Goal: Information Seeking & Learning: Learn about a topic

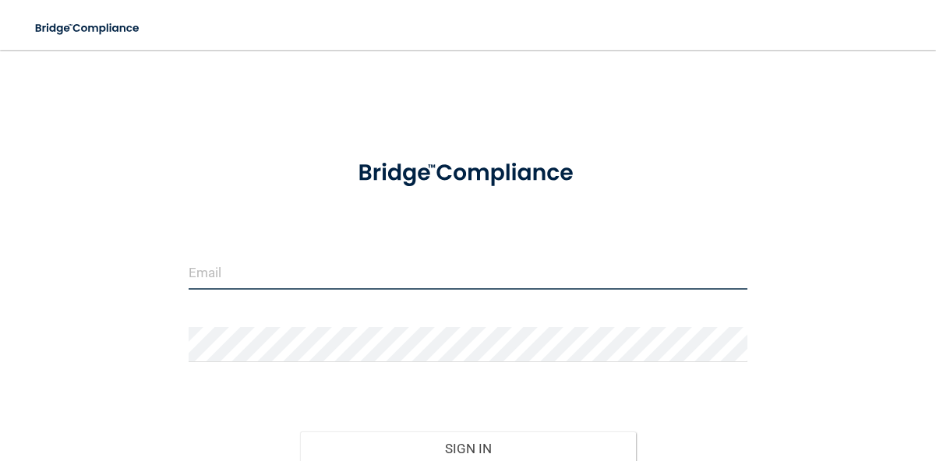
click at [273, 275] on input "email" at bounding box center [468, 272] width 559 height 35
type input "[EMAIL_ADDRESS][DOMAIN_NAME]"
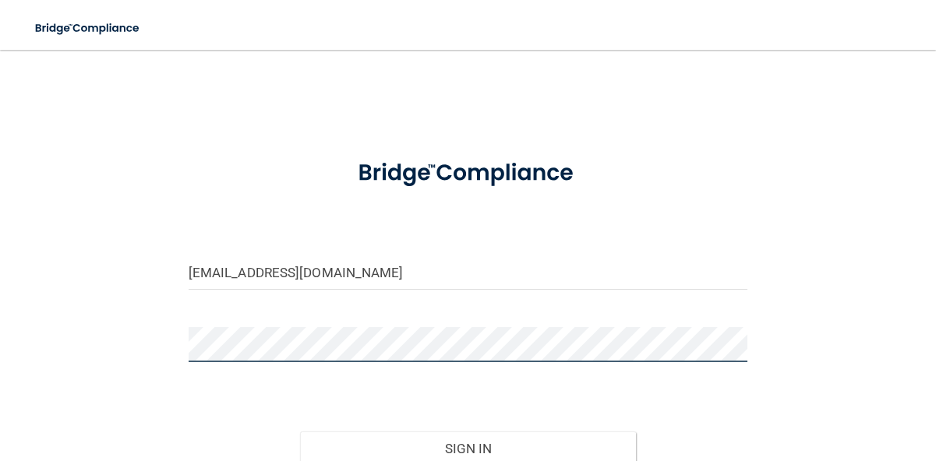
scroll to position [70, 0]
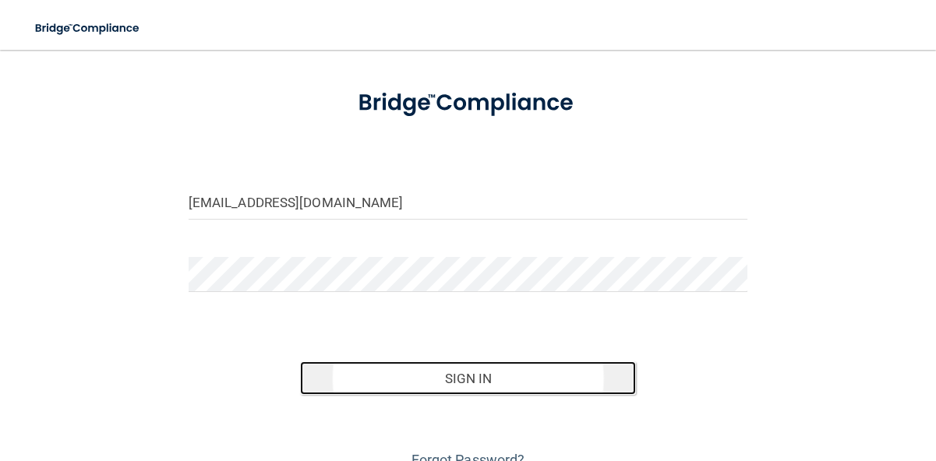
click at [520, 383] on button "Sign In" at bounding box center [467, 379] width 335 height 34
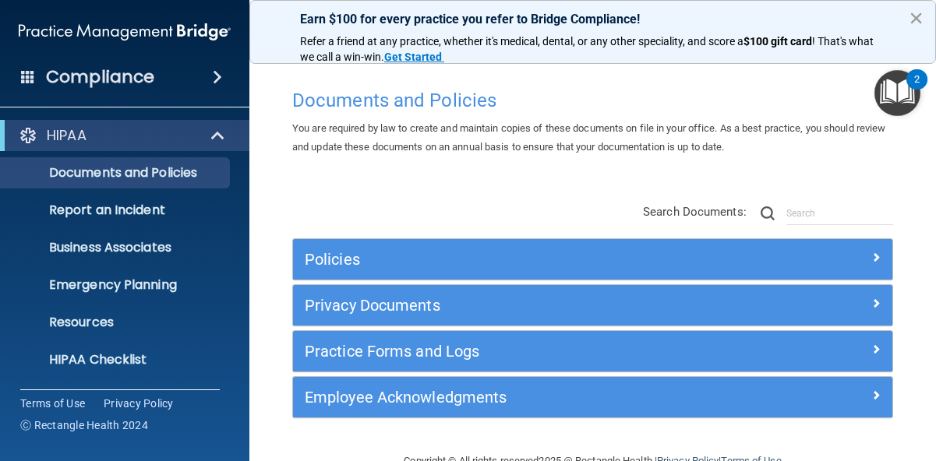
click at [914, 4] on div "Earn $100 for every practice you refer to Bridge Compliance! Refer a friend at …" at bounding box center [592, 32] width 686 height 64
click at [914, 14] on button "×" at bounding box center [915, 17] width 15 height 25
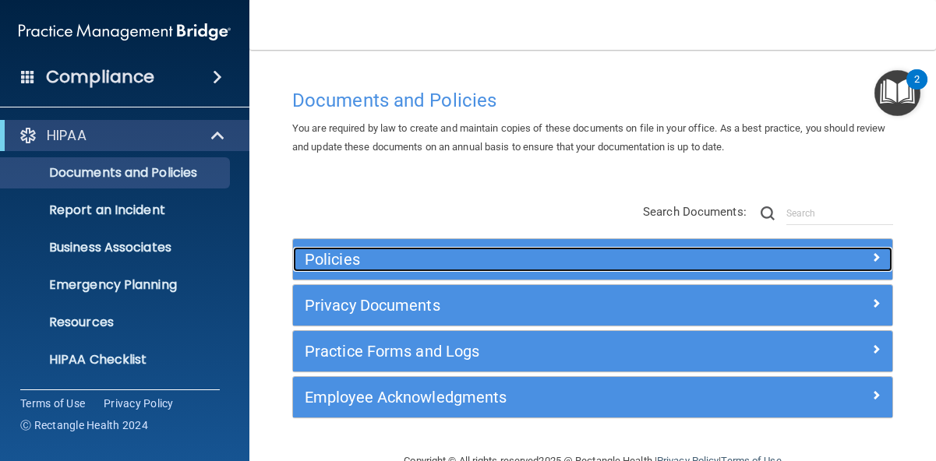
click at [875, 255] on span at bounding box center [875, 257] width 9 height 19
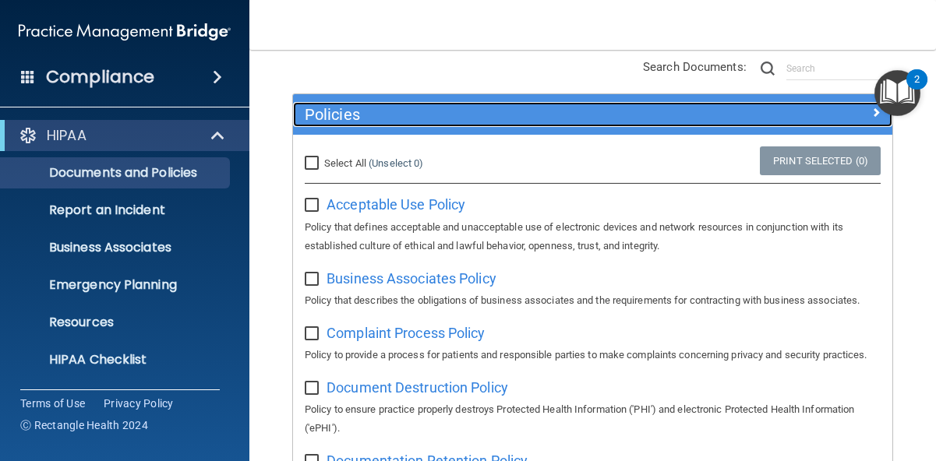
scroll to position [56, 0]
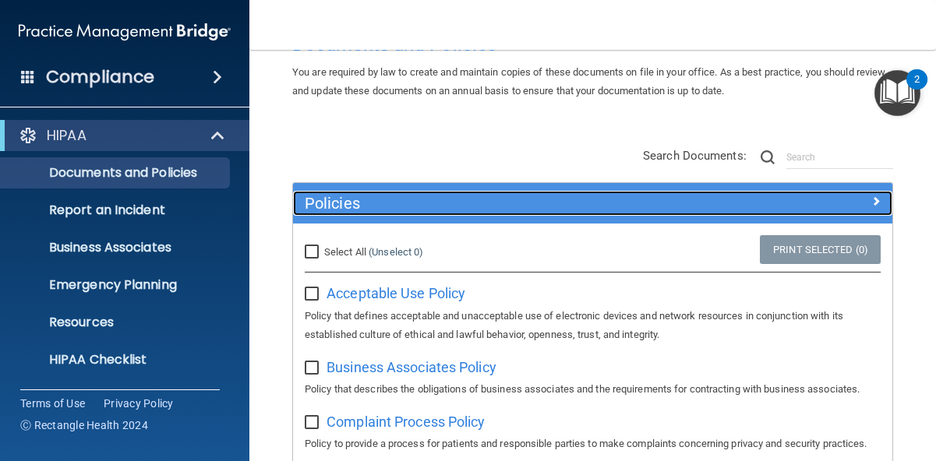
click at [876, 202] on span at bounding box center [875, 201] width 9 height 19
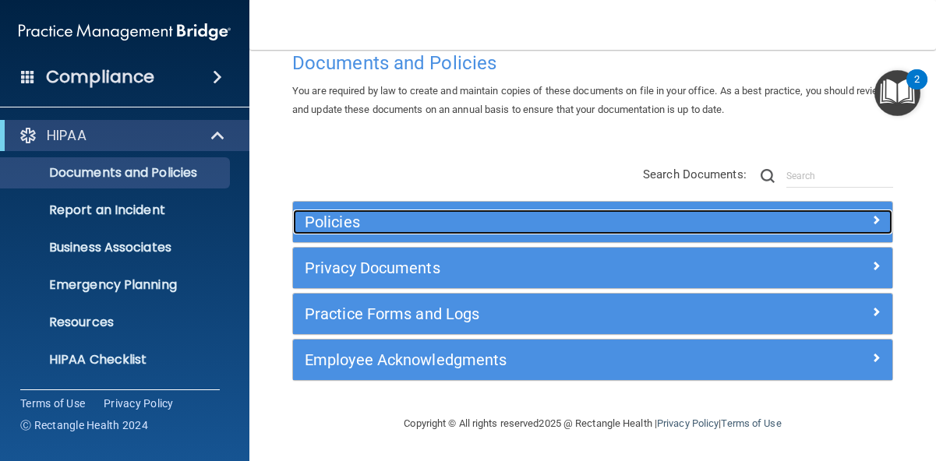
scroll to position [38, 0]
click at [876, 217] on span at bounding box center [875, 219] width 9 height 19
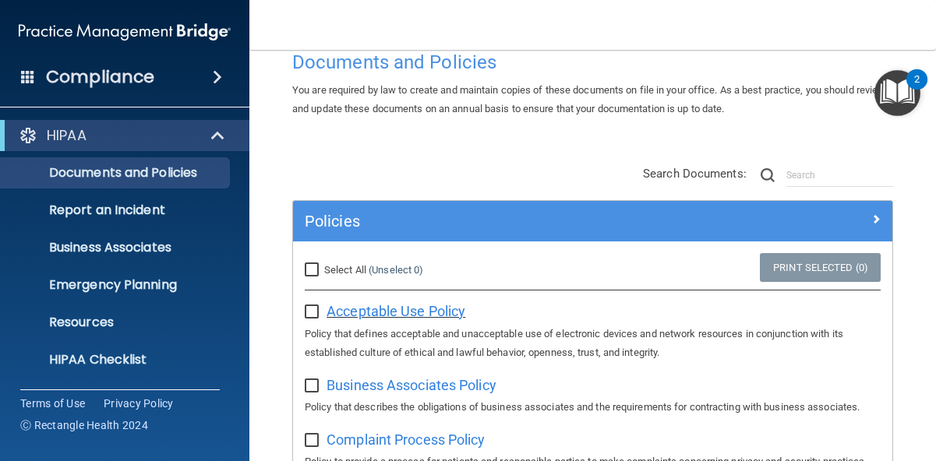
click at [439, 311] on span "Acceptable Use Policy" at bounding box center [395, 311] width 139 height 16
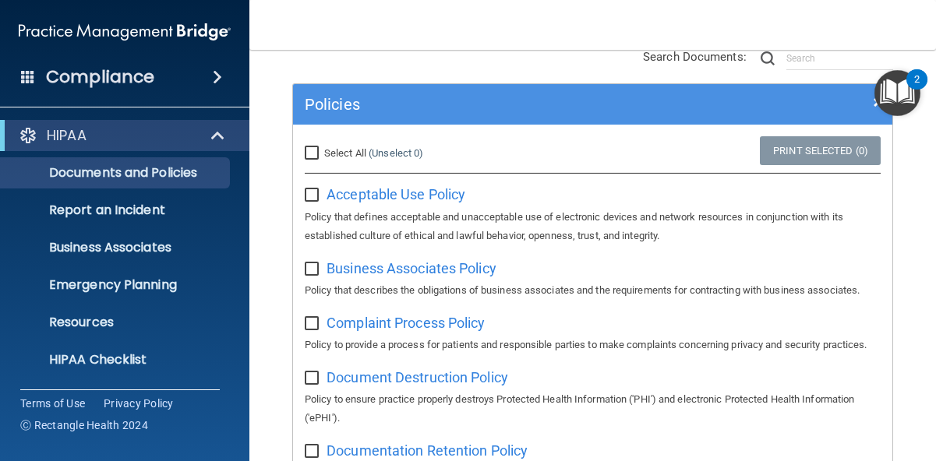
scroll to position [178, 0]
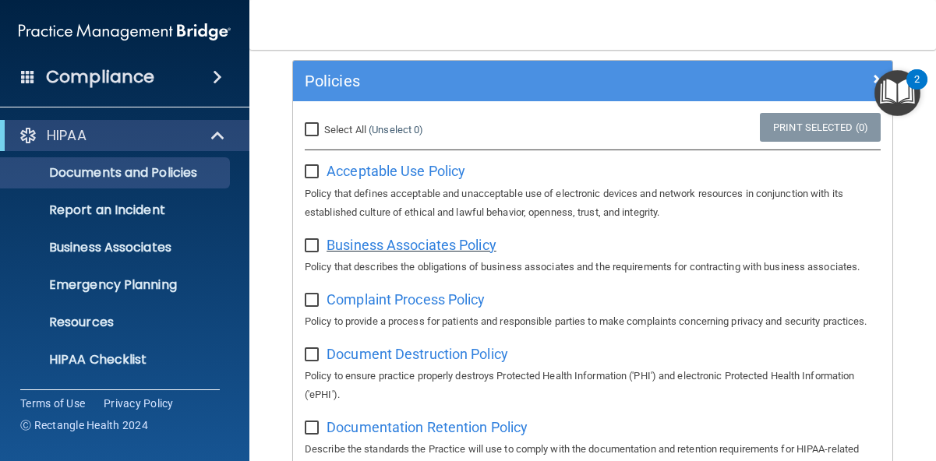
click at [464, 242] on span "Business Associates Policy" at bounding box center [411, 245] width 170 height 16
click at [425, 304] on span "Complaint Process Policy" at bounding box center [405, 299] width 158 height 16
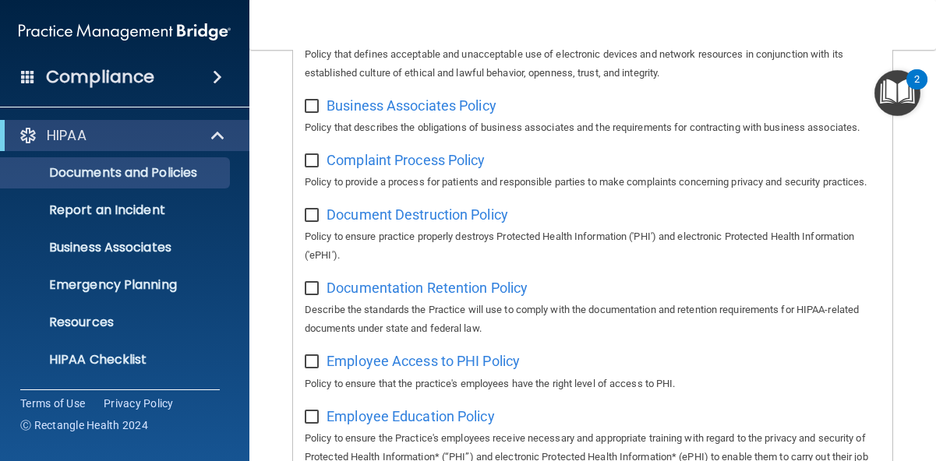
scroll to position [319, 0]
click at [454, 217] on span "Document Destruction Policy" at bounding box center [417, 214] width 182 height 16
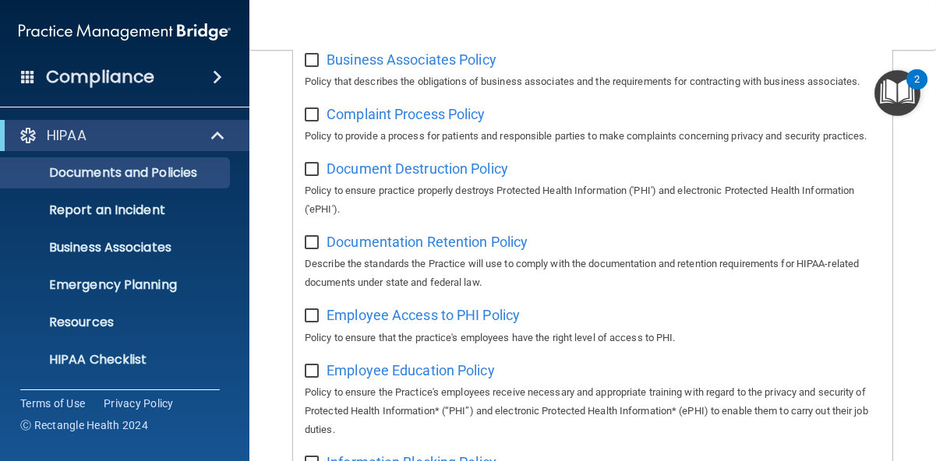
scroll to position [389, 0]
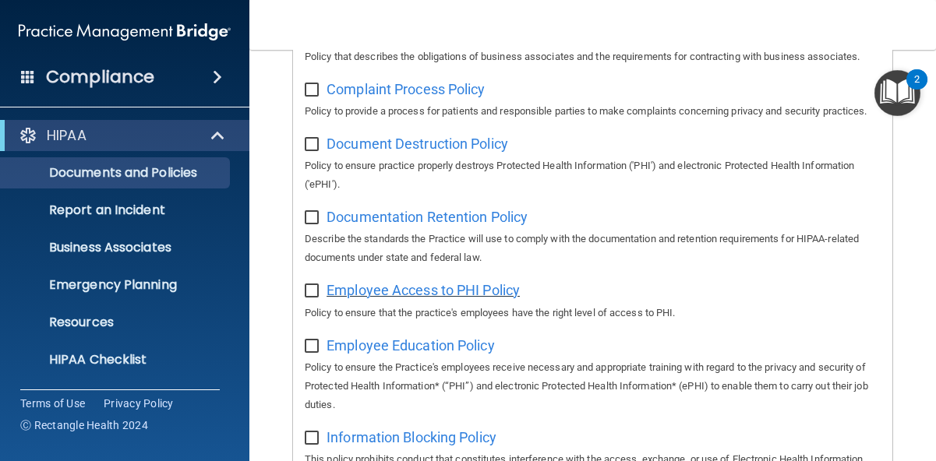
click at [474, 290] on span "Employee Access to PHI Policy" at bounding box center [422, 290] width 193 height 16
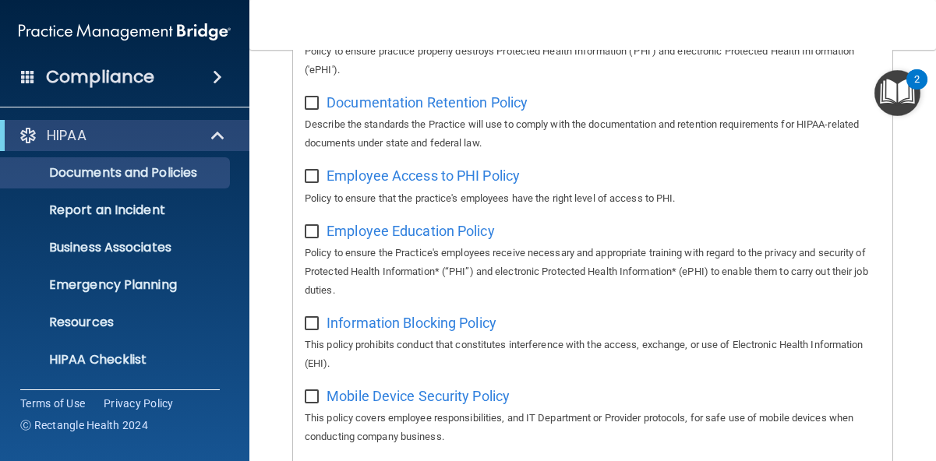
scroll to position [529, 0]
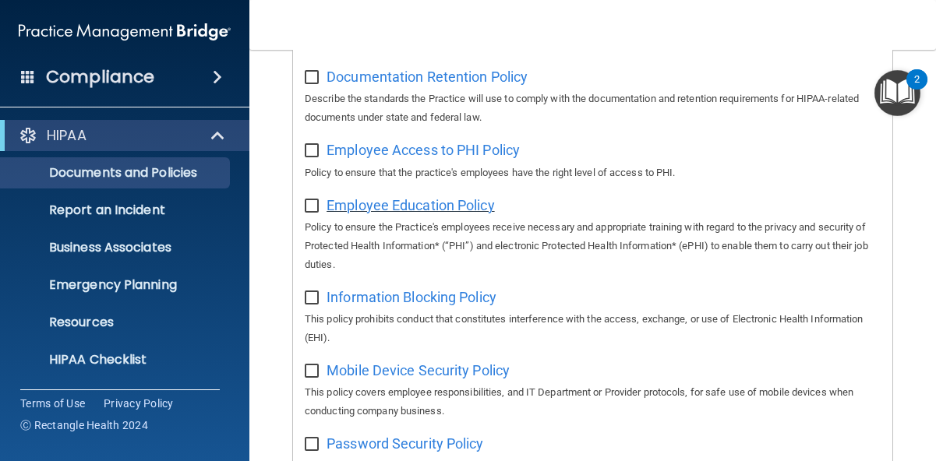
click at [450, 203] on span "Employee Education Policy" at bounding box center [410, 205] width 168 height 16
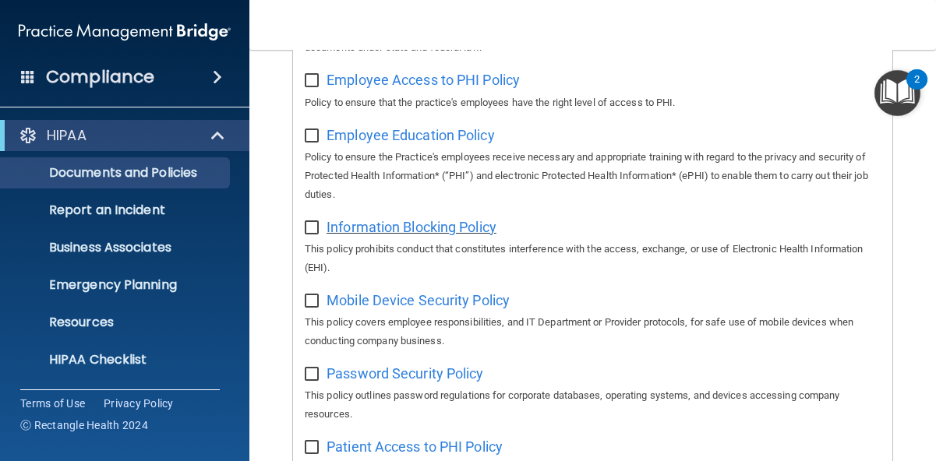
click at [443, 228] on span "Information Blocking Policy" at bounding box center [411, 227] width 170 height 16
click at [432, 306] on span "Mobile Device Security Policy" at bounding box center [417, 300] width 183 height 16
click at [418, 378] on span "Password Security Policy" at bounding box center [404, 373] width 157 height 16
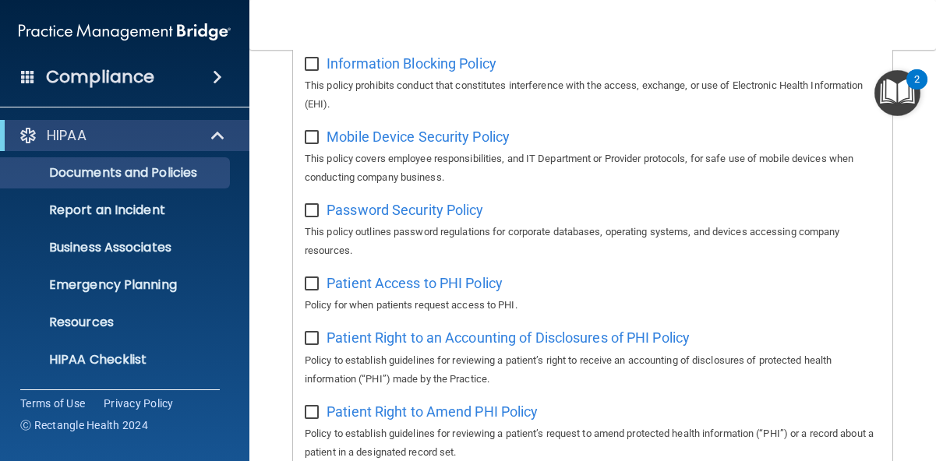
scroll to position [739, 0]
